Goal: Task Accomplishment & Management: Manage account settings

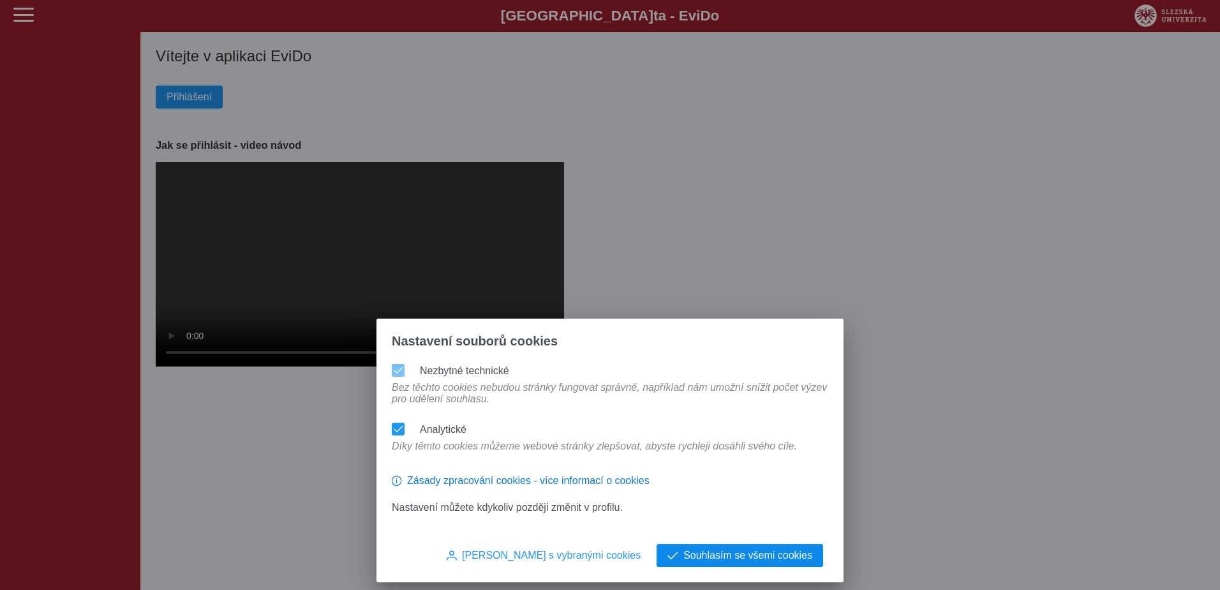
click at [759, 561] on button "Souhlasím se všemi cookies" at bounding box center [740, 555] width 167 height 23
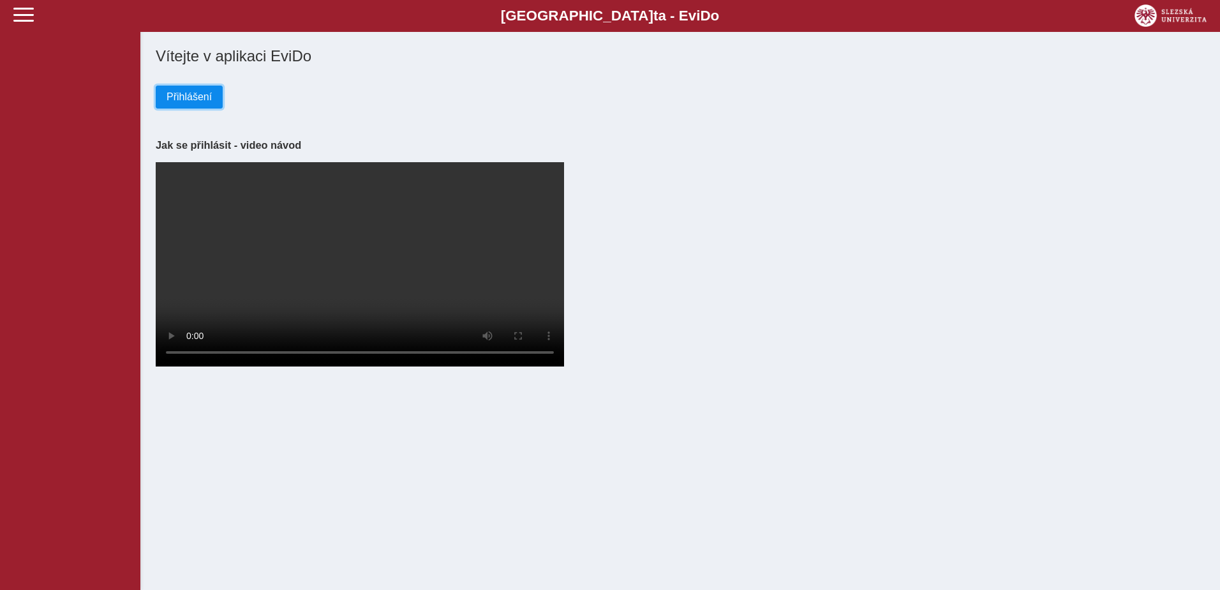
click at [199, 103] on span "Přihlášení" at bounding box center [189, 96] width 45 height 11
